Goal: Find contact information: Find contact information

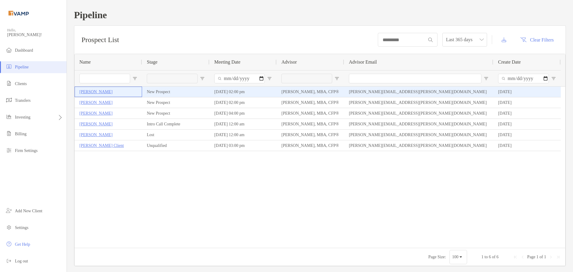
click at [89, 93] on p "[PERSON_NAME]" at bounding box center [95, 91] width 33 height 7
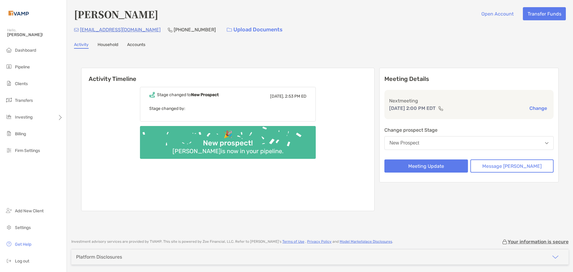
click at [110, 44] on link "Household" at bounding box center [108, 45] width 21 height 7
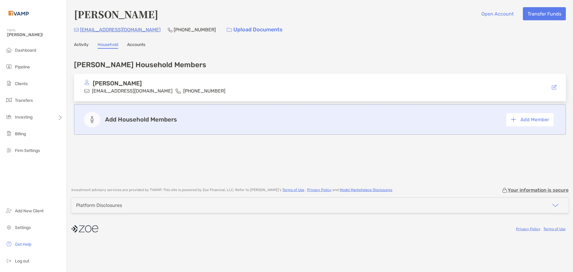
click at [83, 45] on link "Activity" at bounding box center [81, 45] width 15 height 7
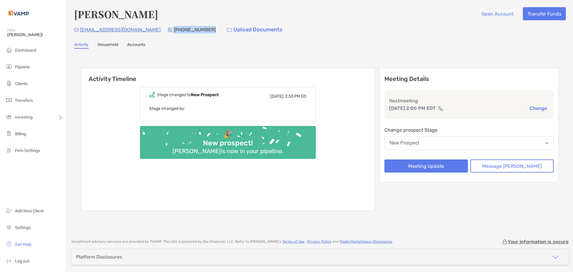
drag, startPoint x: 179, startPoint y: 30, endPoint x: 144, endPoint y: 31, distance: 34.6
click at [168, 31] on div "[PHONE_NUMBER]" at bounding box center [192, 29] width 48 height 13
copy div "[PHONE_NUMBER]"
drag, startPoint x: 134, startPoint y: 30, endPoint x: 81, endPoint y: 29, distance: 53.1
click at [81, 29] on div "[EMAIL_ADDRESS][DOMAIN_NAME] [PHONE_NUMBER] Upload Documents" at bounding box center [320, 29] width 492 height 13
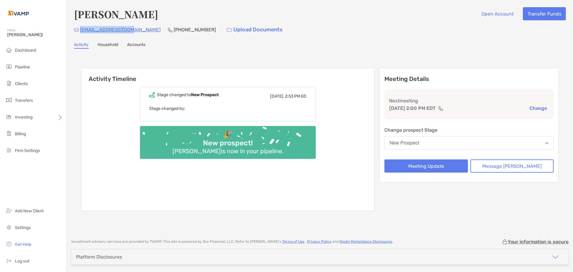
copy p "[EMAIL_ADDRESS][DOMAIN_NAME]"
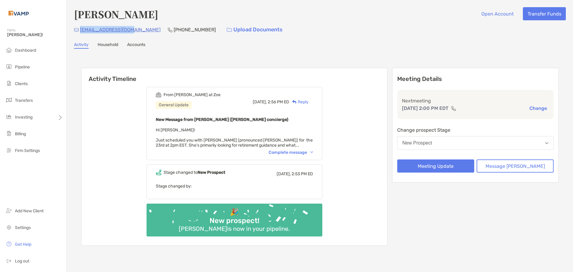
copy p "[EMAIL_ADDRESS][DOMAIN_NAME]"
